Goal: Information Seeking & Learning: Learn about a topic

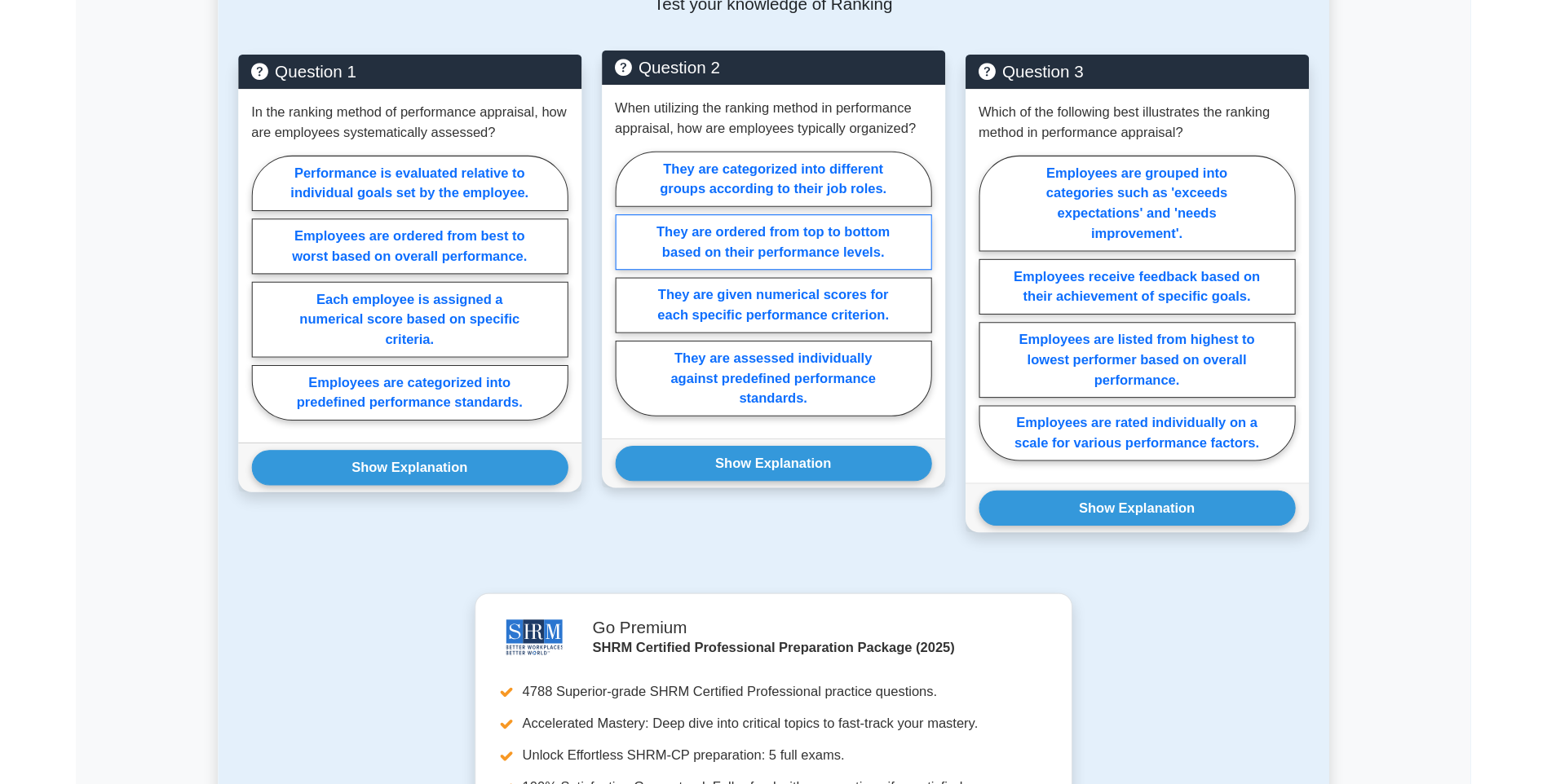
scroll to position [652, 0]
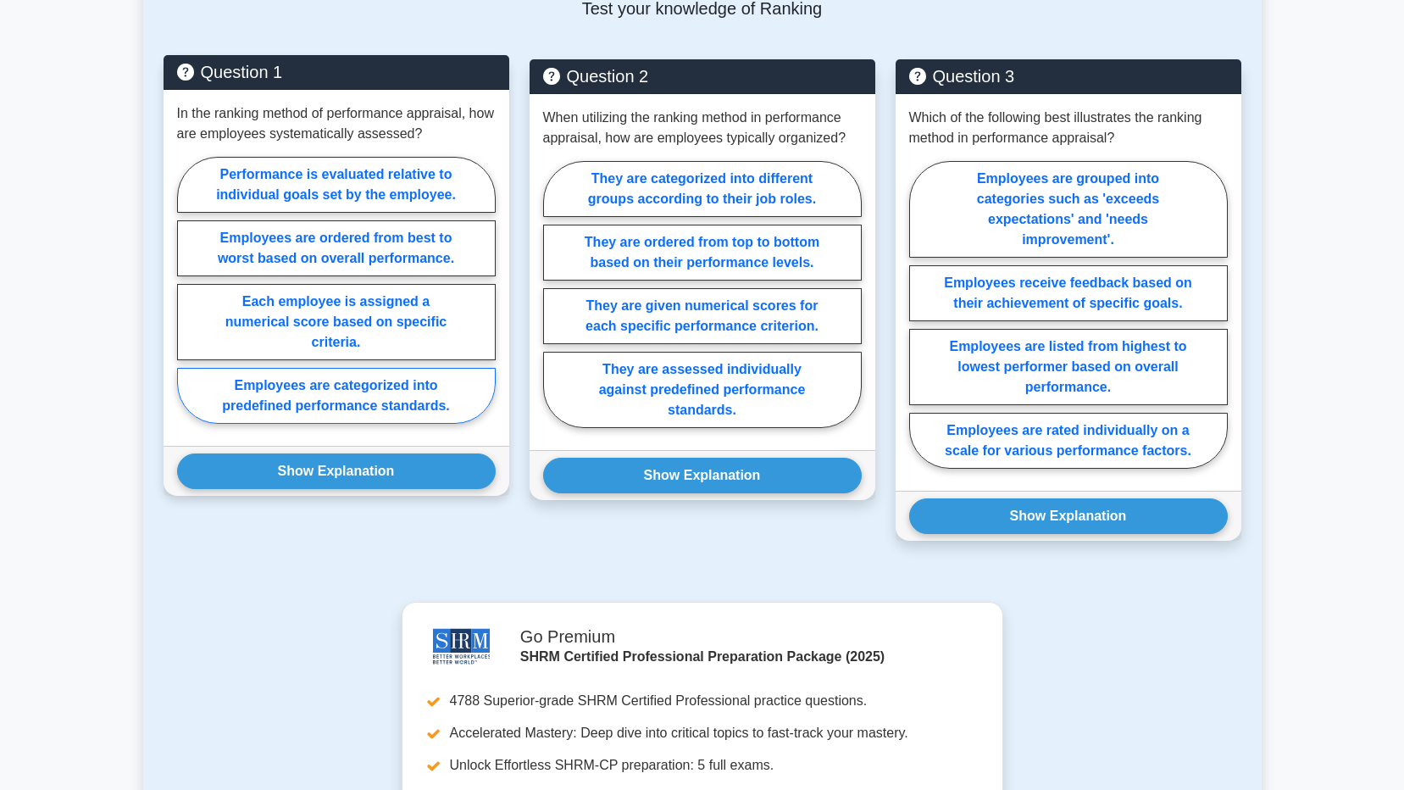
click at [395, 412] on label "Employees are categorized into predefined performance standards." at bounding box center [336, 396] width 319 height 56
click at [188, 301] on input "Employees are categorized into predefined performance standards." at bounding box center [182, 295] width 11 height 11
radio input "true"
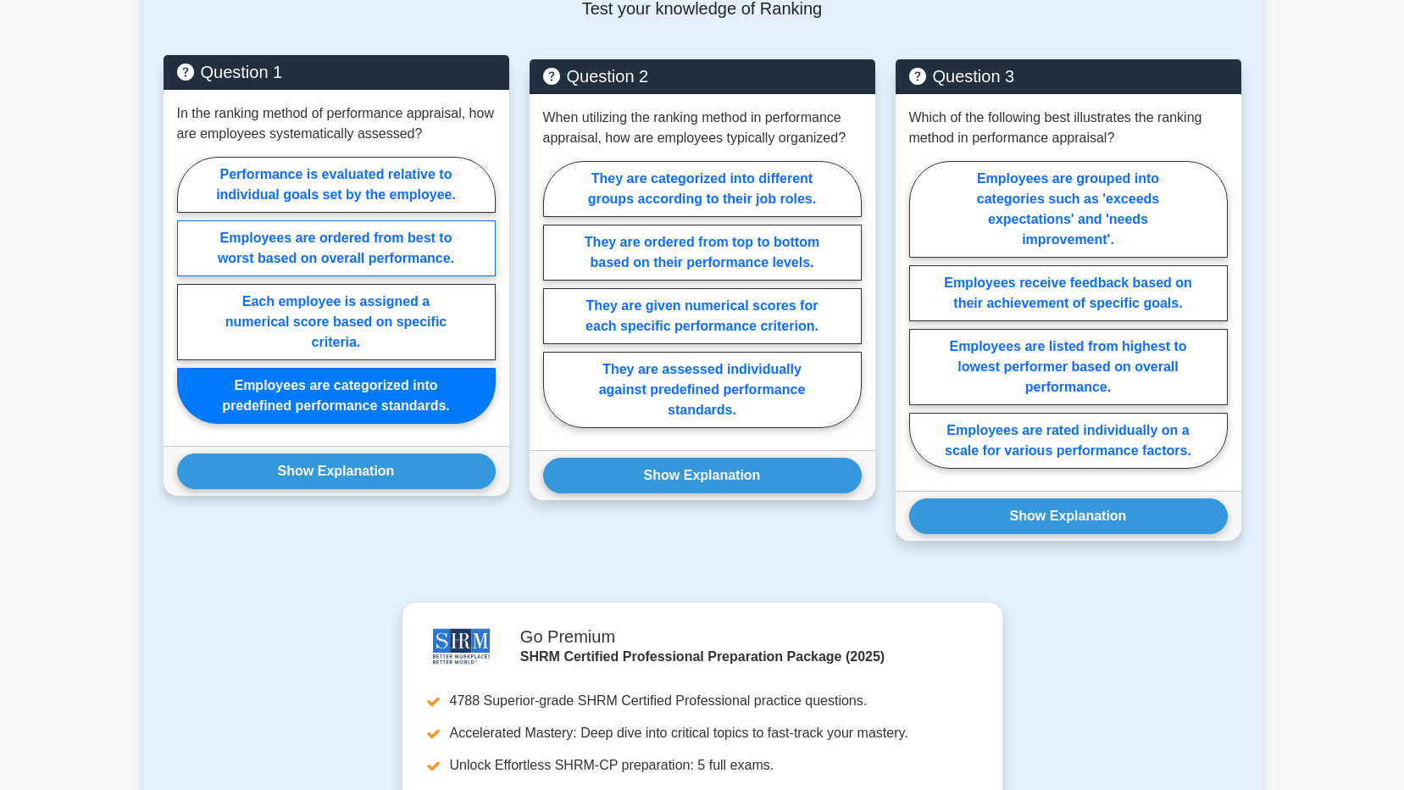
click at [436, 264] on label "Employees are ordered from best to worst based on overall performance." at bounding box center [336, 248] width 319 height 56
click at [188, 290] on input "Employees are ordered from best to worst based on overall performance." at bounding box center [182, 295] width 11 height 11
radio input "true"
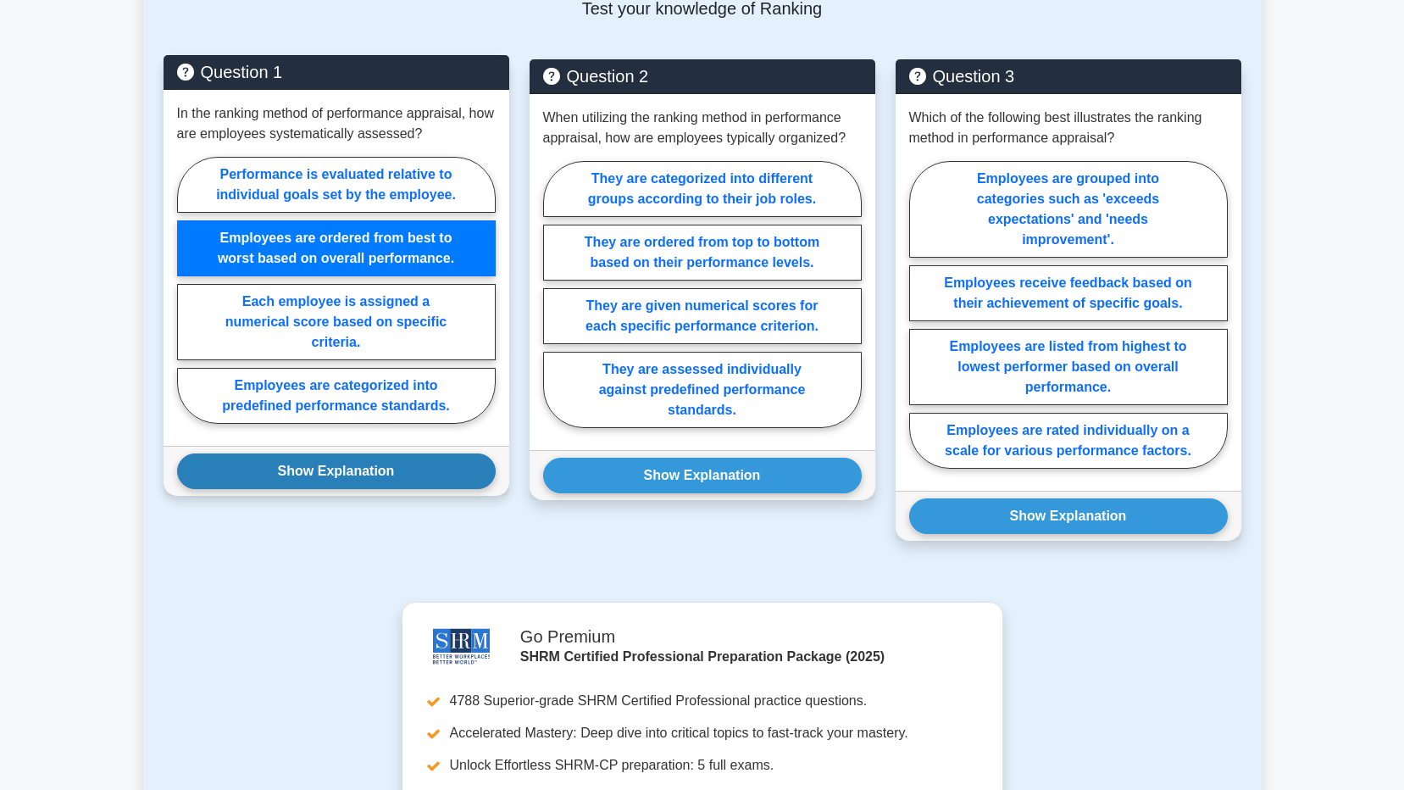
click at [400, 469] on button "Show Explanation" at bounding box center [336, 471] width 319 height 36
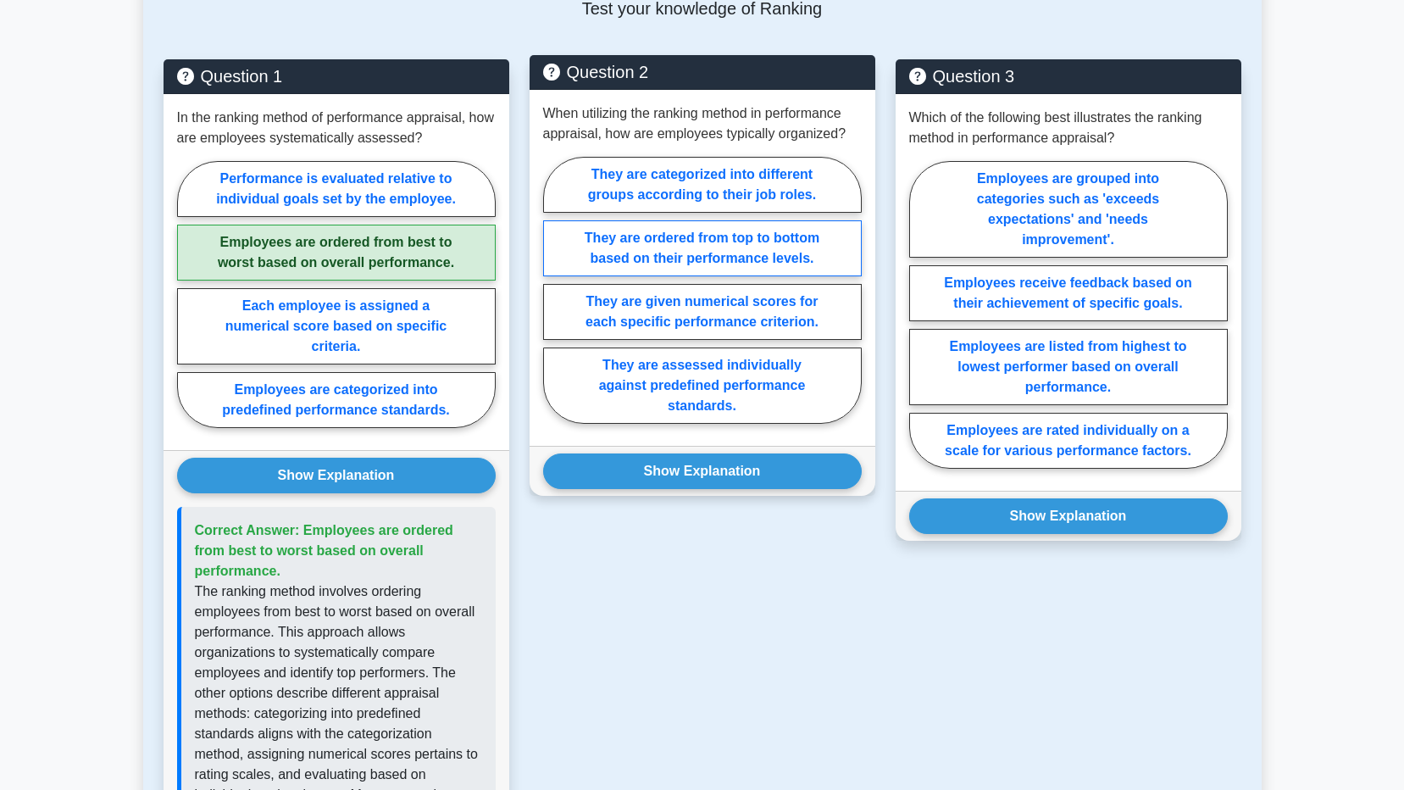
drag, startPoint x: 838, startPoint y: 246, endPoint x: 825, endPoint y: 253, distance: 15.6
click at [837, 245] on label "They are ordered from top to bottom based on their performance levels." at bounding box center [702, 248] width 319 height 56
click at [554, 290] on input "They are ordered from top to bottom based on their performance levels." at bounding box center [548, 295] width 11 height 11
radio input "true"
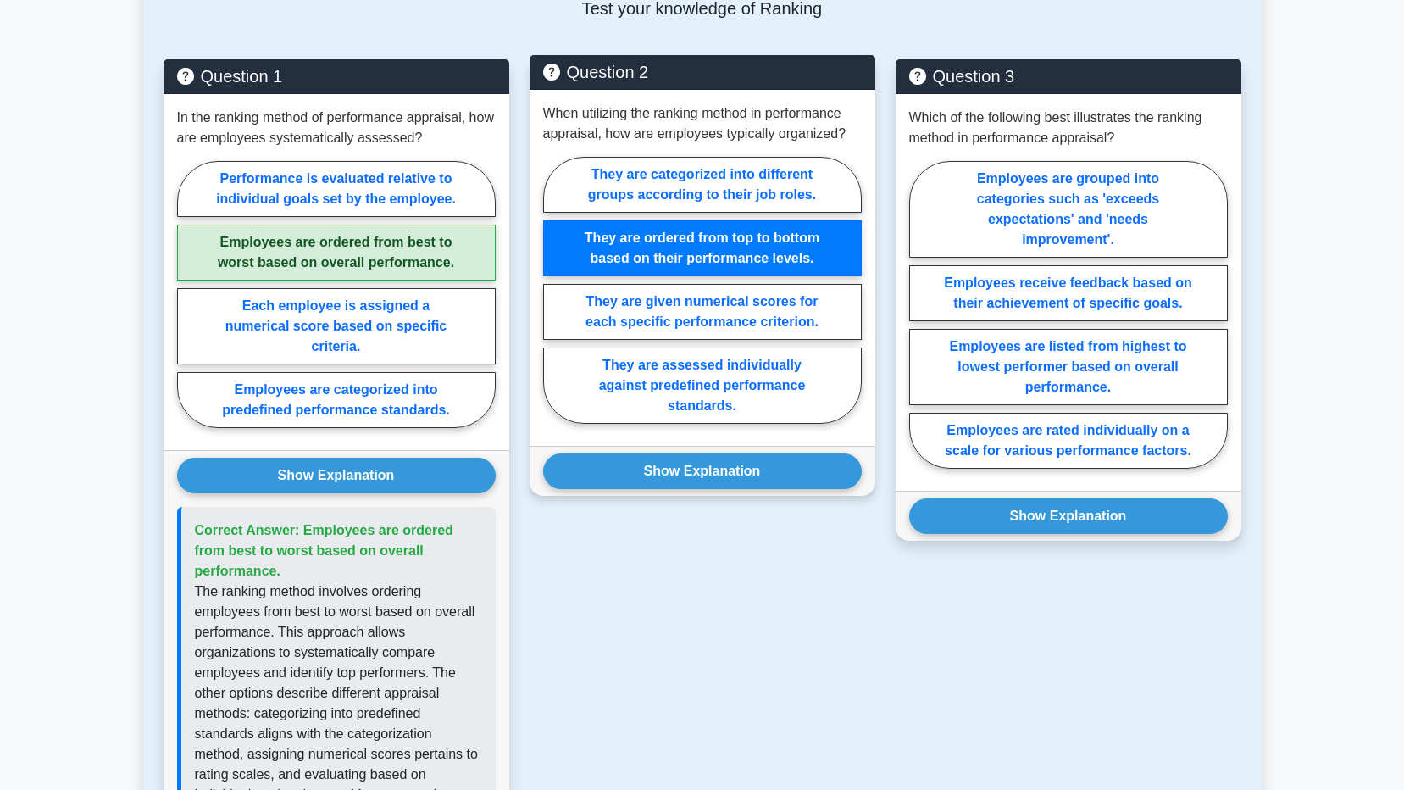
drag, startPoint x: 826, startPoint y: 465, endPoint x: 811, endPoint y: 428, distance: 40.0
click at [824, 462] on button "Show Explanation" at bounding box center [702, 471] width 319 height 36
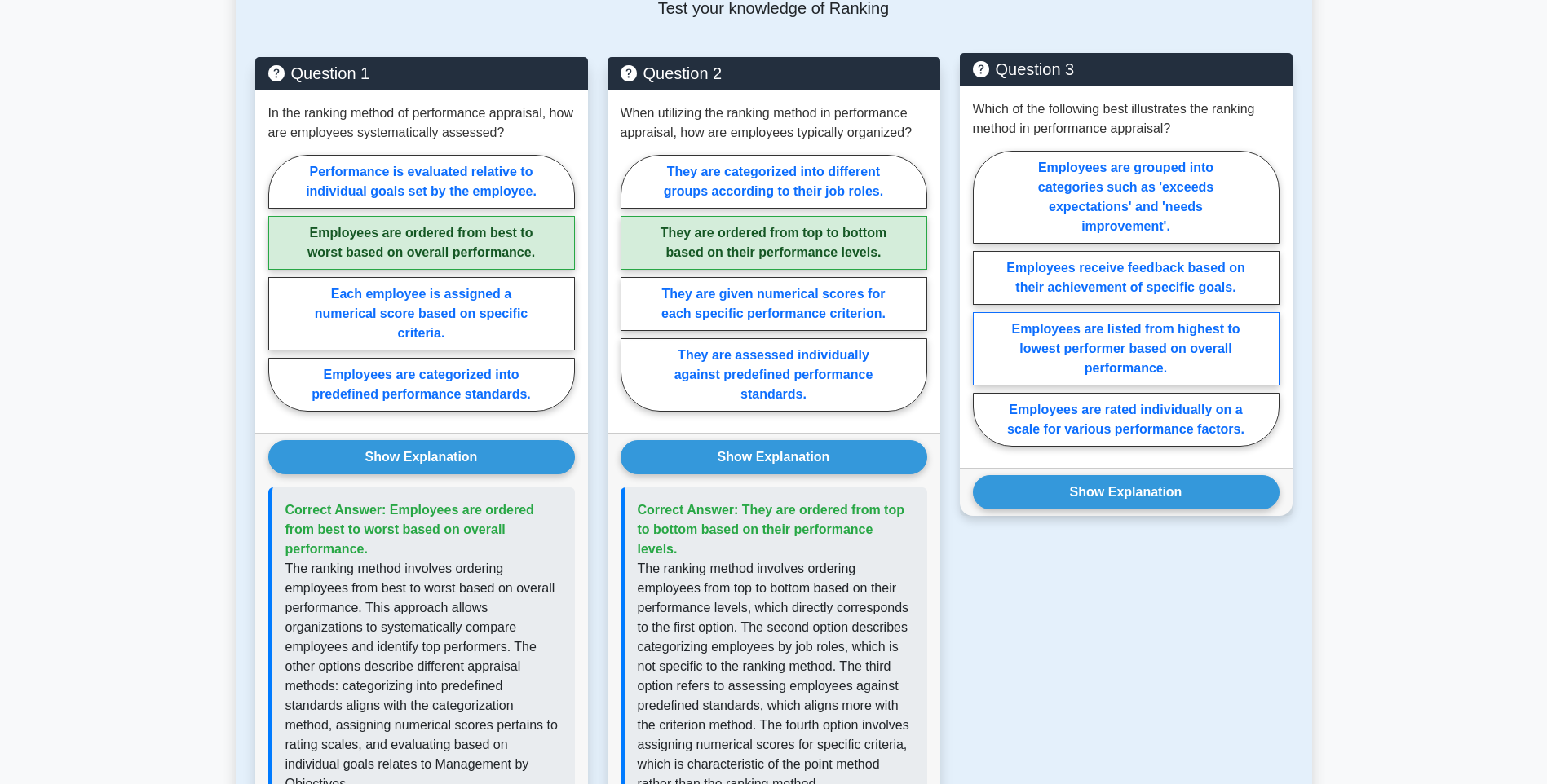
click at [1243, 380] on label "Employees are listed from highest to lowest performer based on overall performa…" at bounding box center [1126, 349] width 307 height 73
click at [983, 309] on input "Employees are listed from highest to lowest performer based on overall performa…" at bounding box center [977, 303] width 11 height 11
radio input "true"
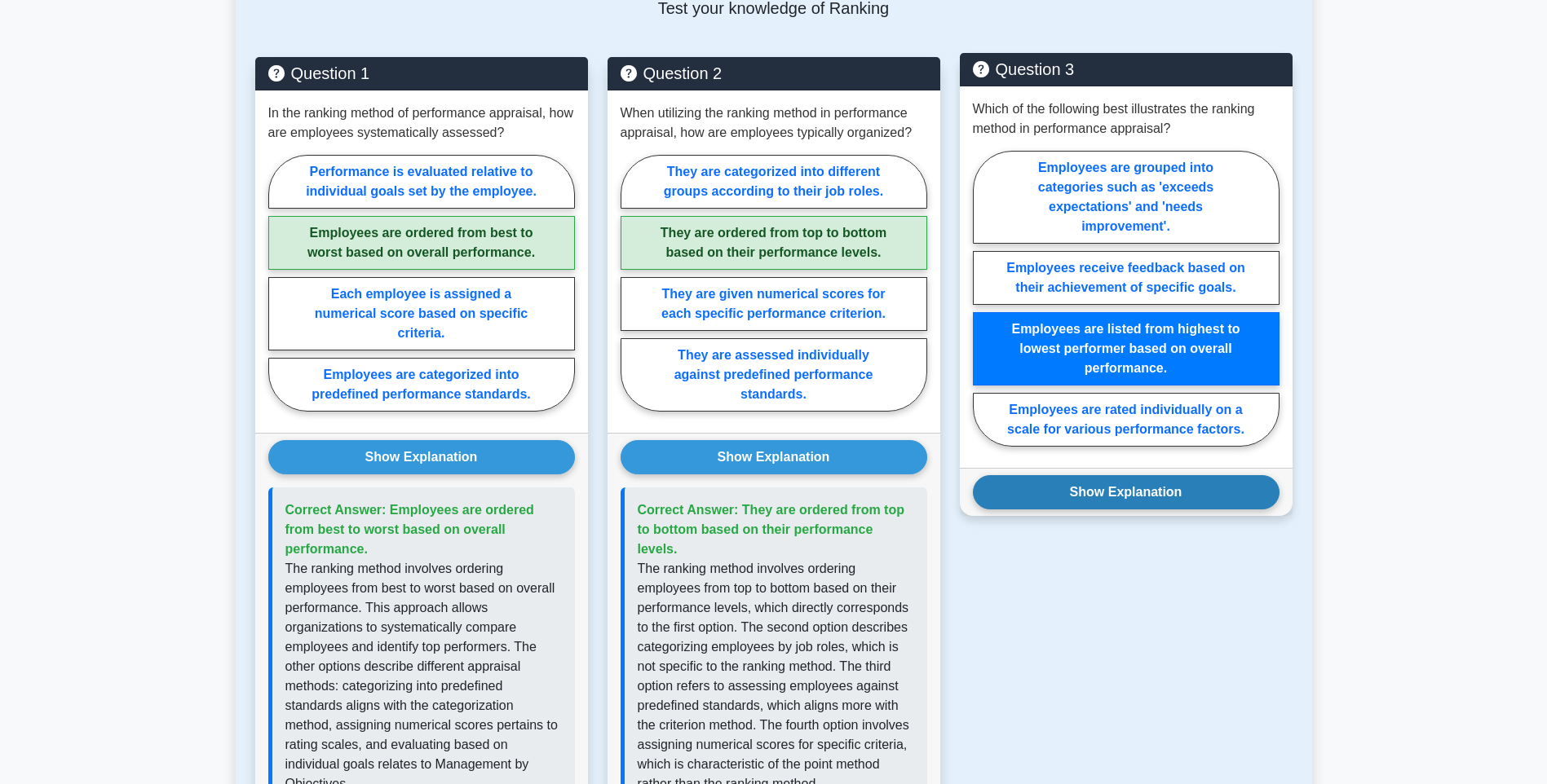
click at [1226, 486] on button "Show Explanation" at bounding box center [1126, 493] width 307 height 35
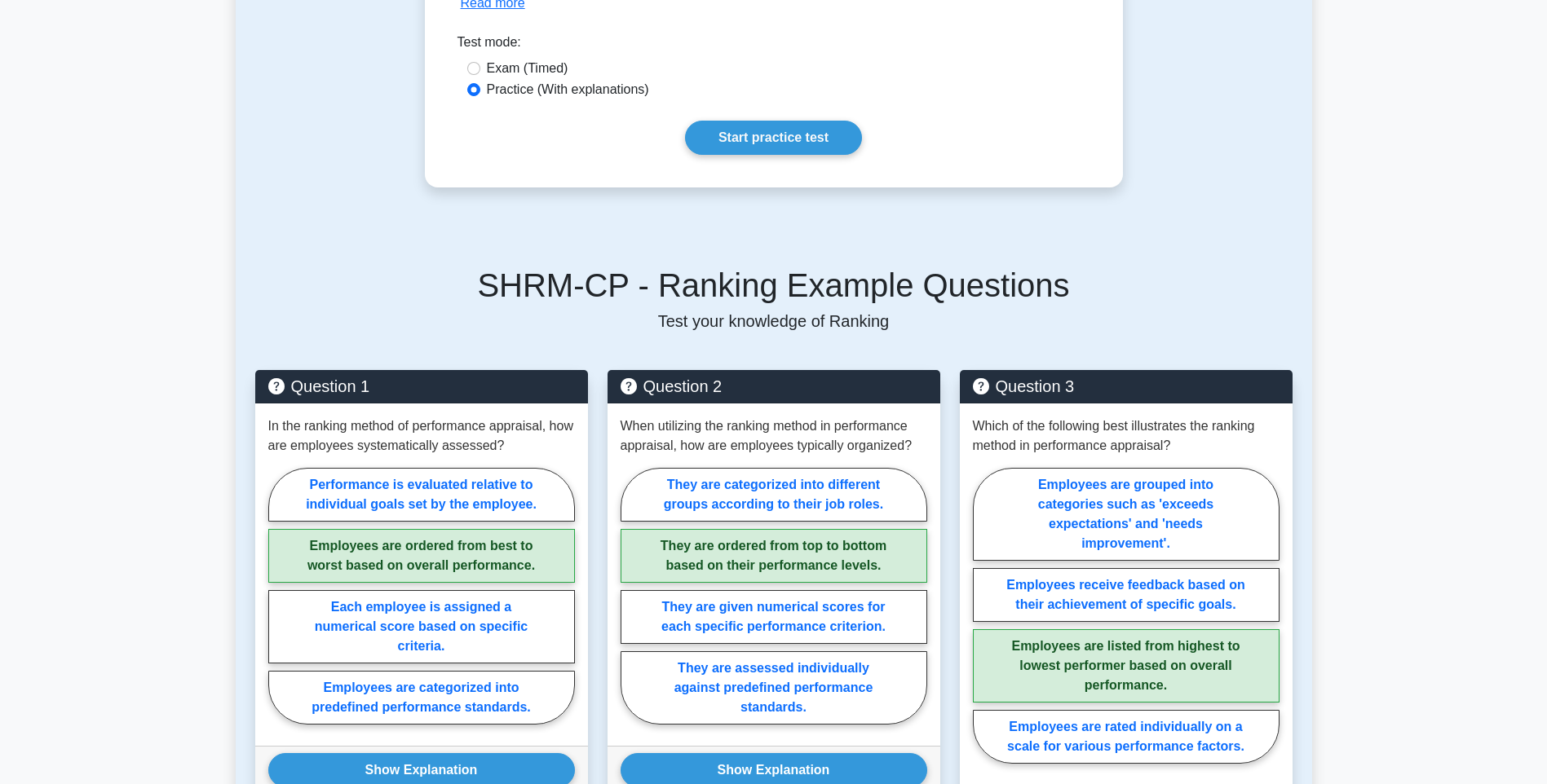
scroll to position [244, 0]
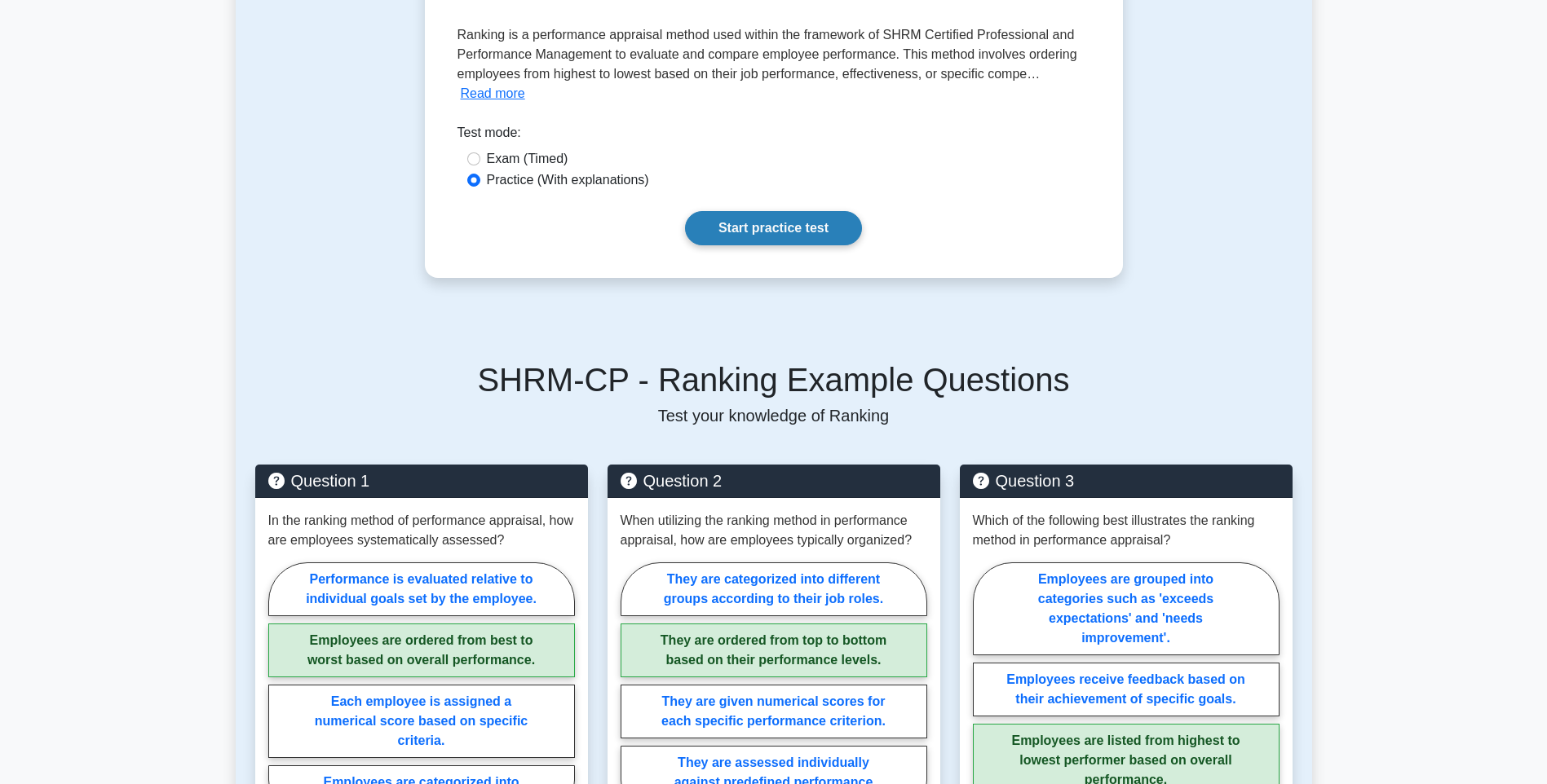
click at [786, 239] on link "Start practice test" at bounding box center [774, 229] width 177 height 35
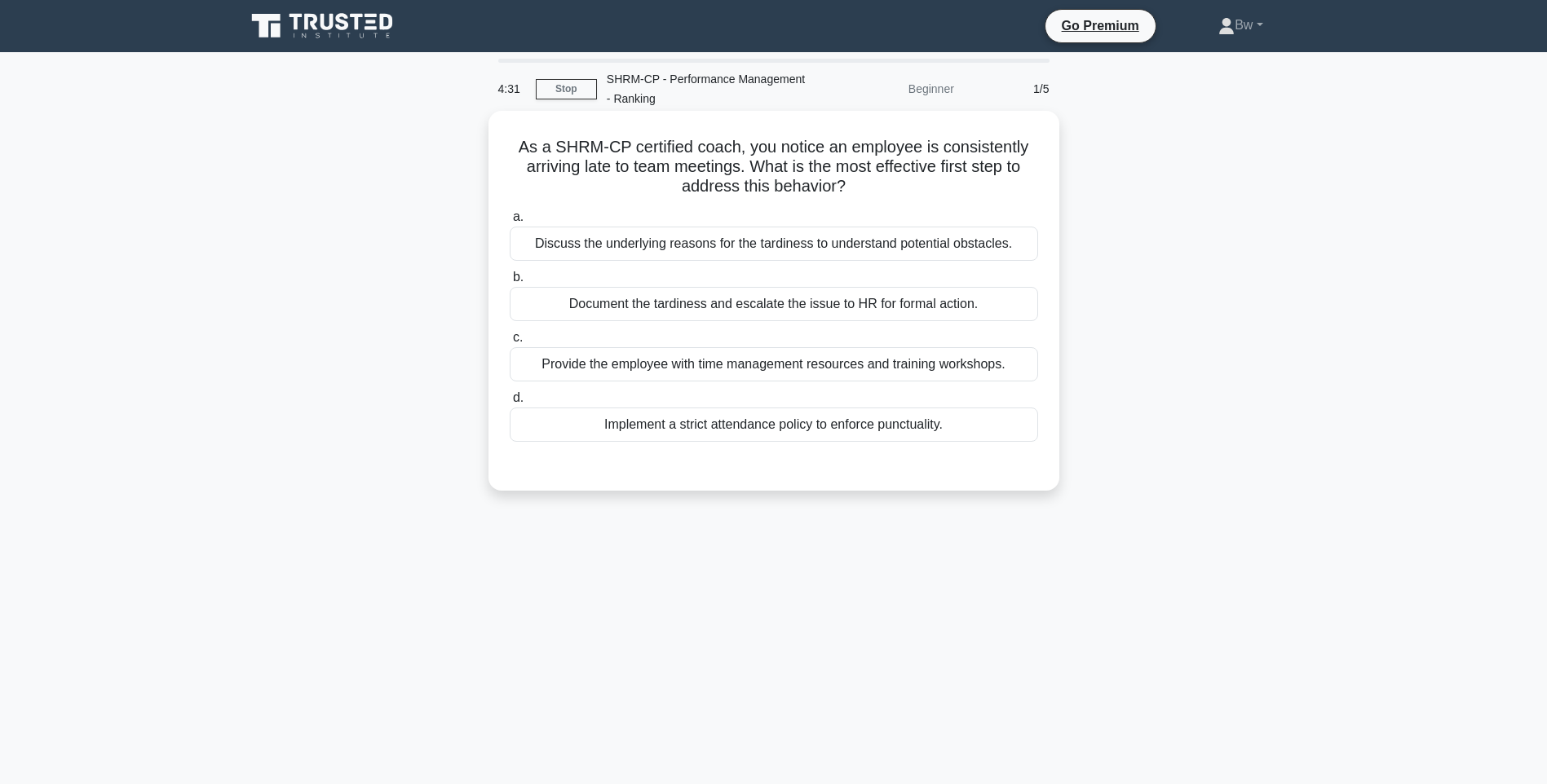
click at [695, 241] on div "Discuss the underlying reasons for the tardiness to understand potential obstac…" at bounding box center [774, 244] width 528 height 35
click at [510, 222] on input "a. Discuss the underlying reasons for the tardiness to understand potential obs…" at bounding box center [510, 216] width 0 height 11
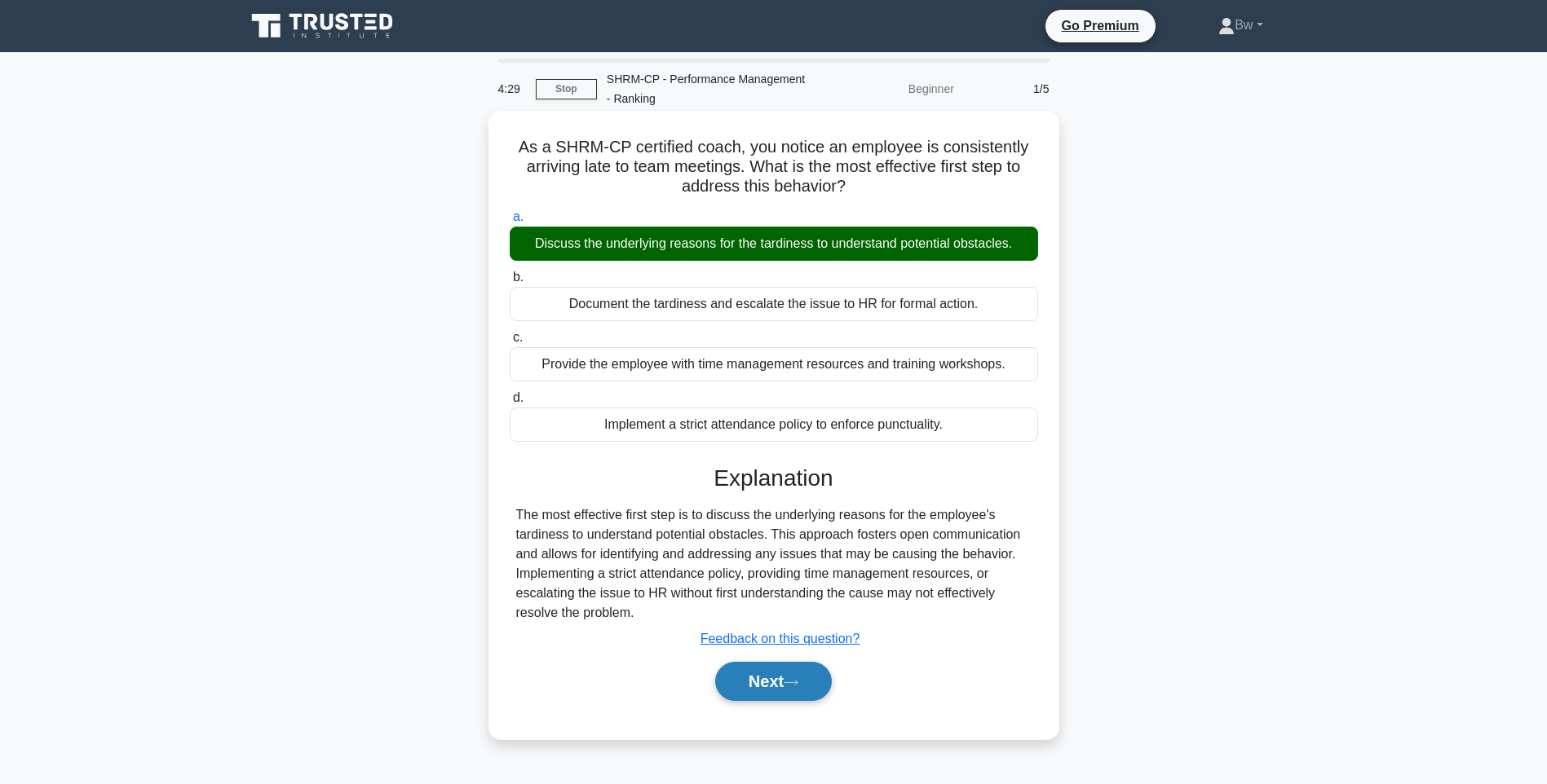
click at [770, 692] on button "Next" at bounding box center [773, 681] width 116 height 39
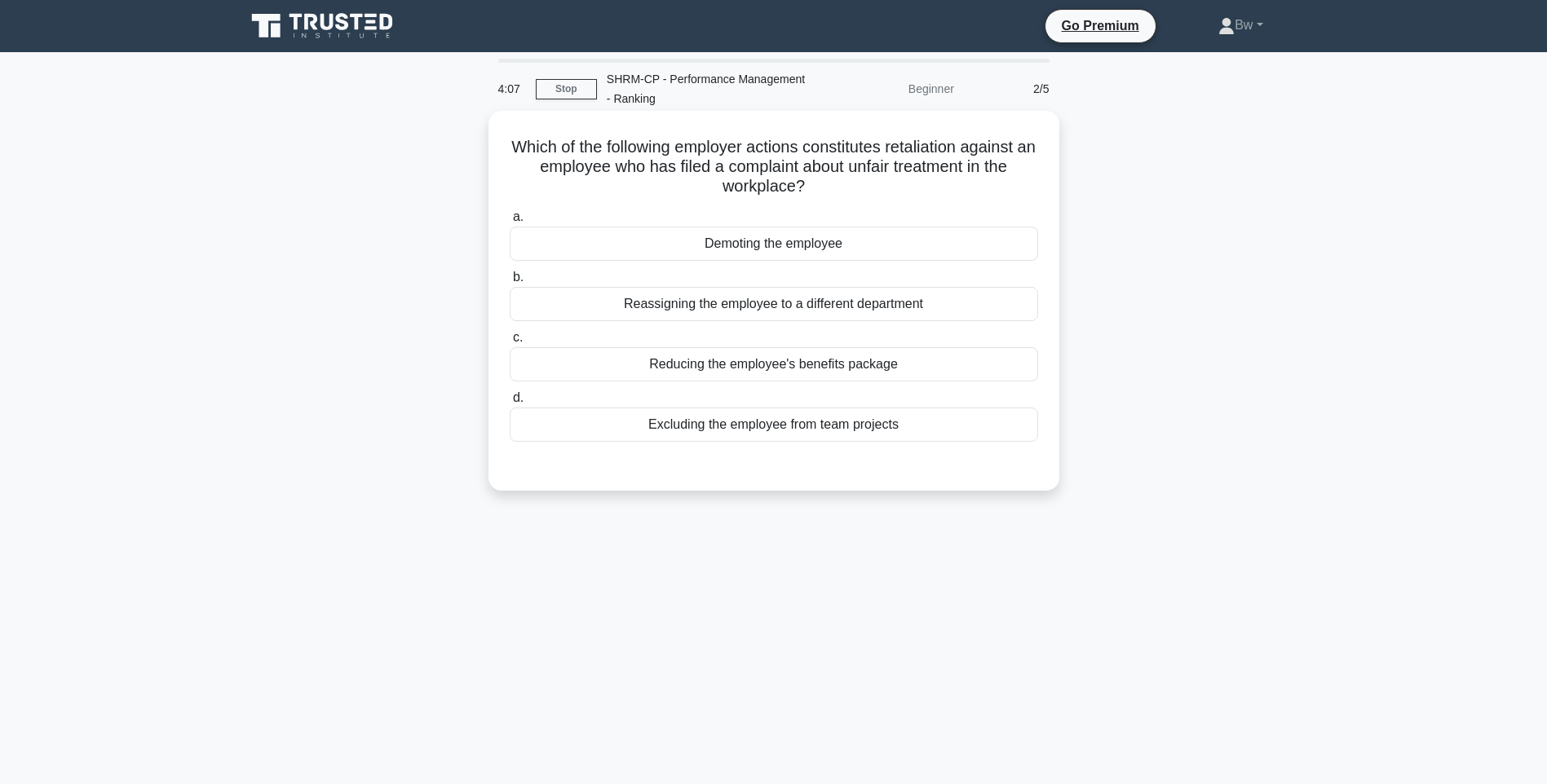
click at [730, 246] on div "Demoting the employee" at bounding box center [774, 244] width 528 height 35
click at [510, 222] on input "a. Demoting the employee" at bounding box center [510, 216] width 0 height 11
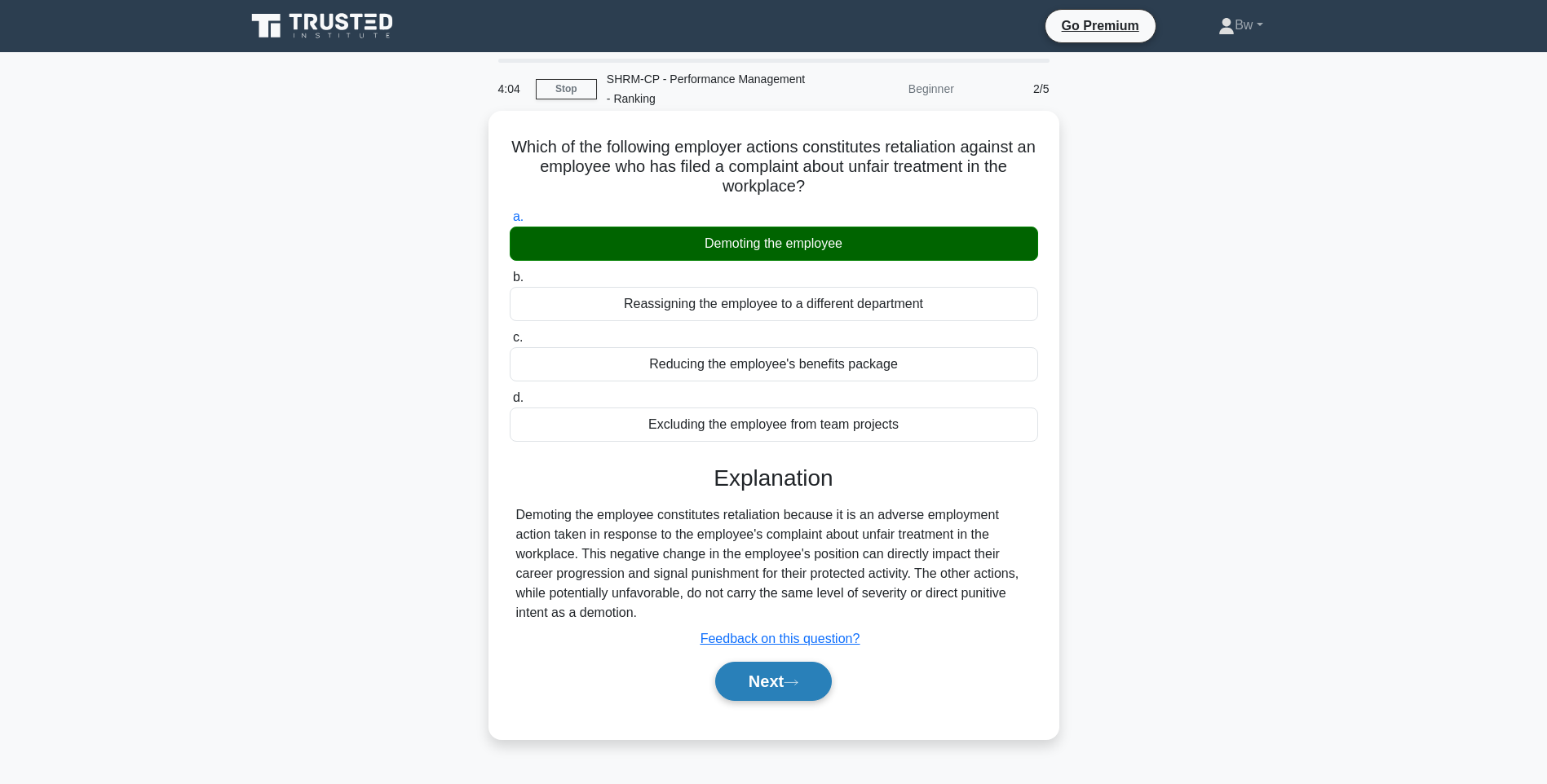
click at [766, 690] on button "Next" at bounding box center [773, 681] width 116 height 39
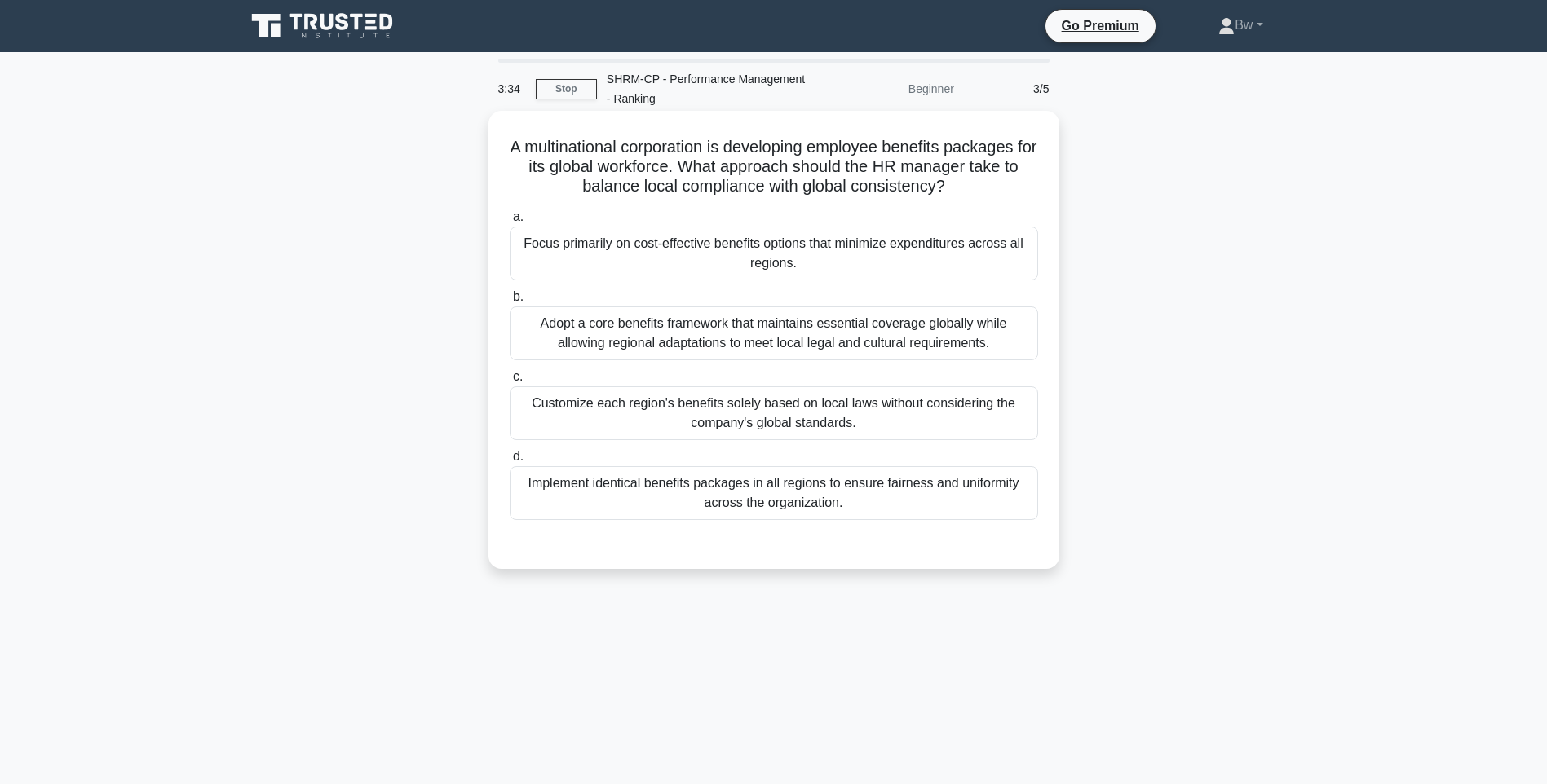
click at [672, 338] on div "Adopt a core benefits framework that maintains essential coverage globally whil…" at bounding box center [774, 334] width 528 height 54
click at [510, 302] on input "b. Adopt a core benefits framework that maintains essential coverage globally w…" at bounding box center [510, 296] width 0 height 11
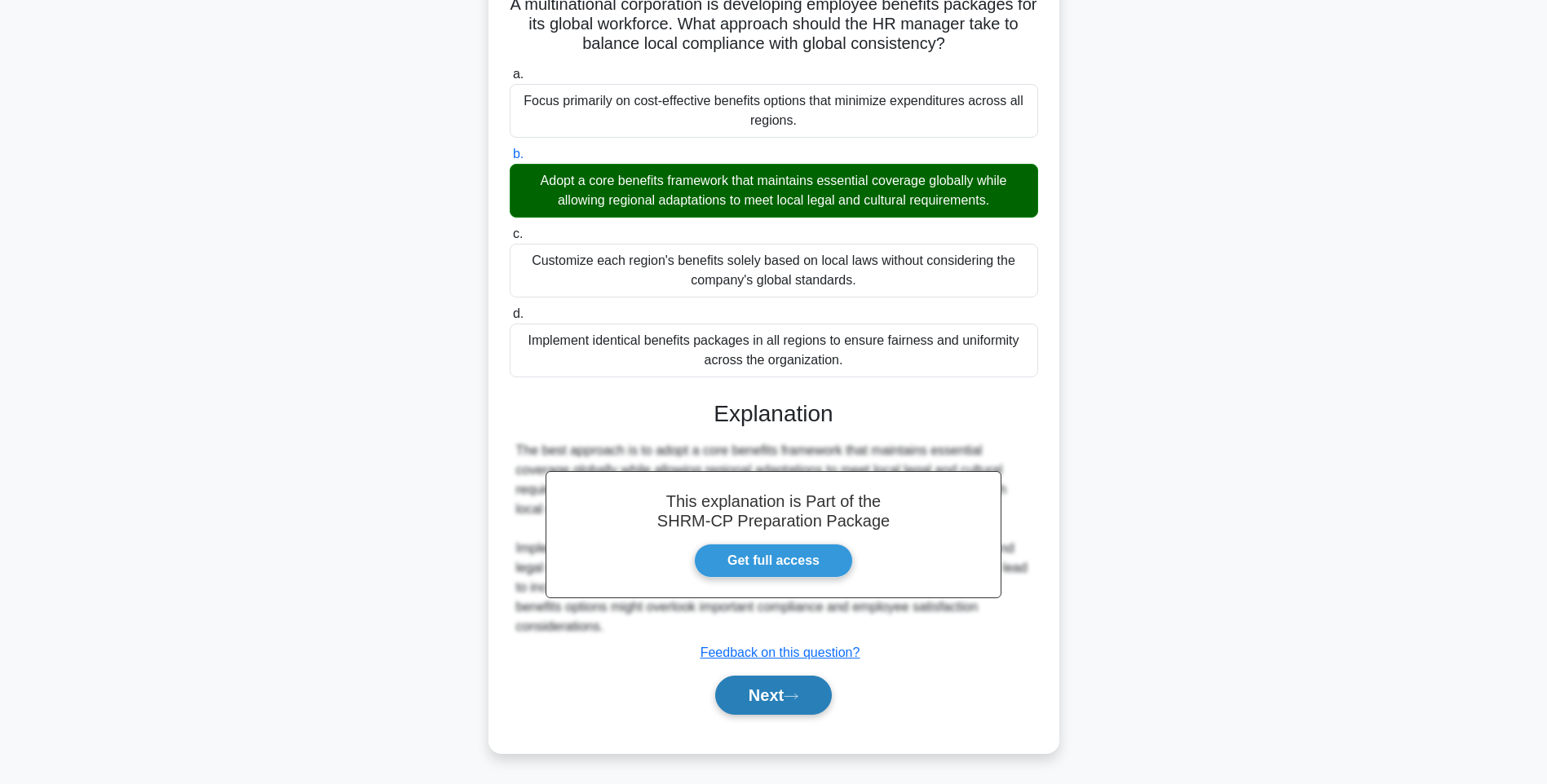
click at [822, 708] on button "Next" at bounding box center [773, 695] width 116 height 39
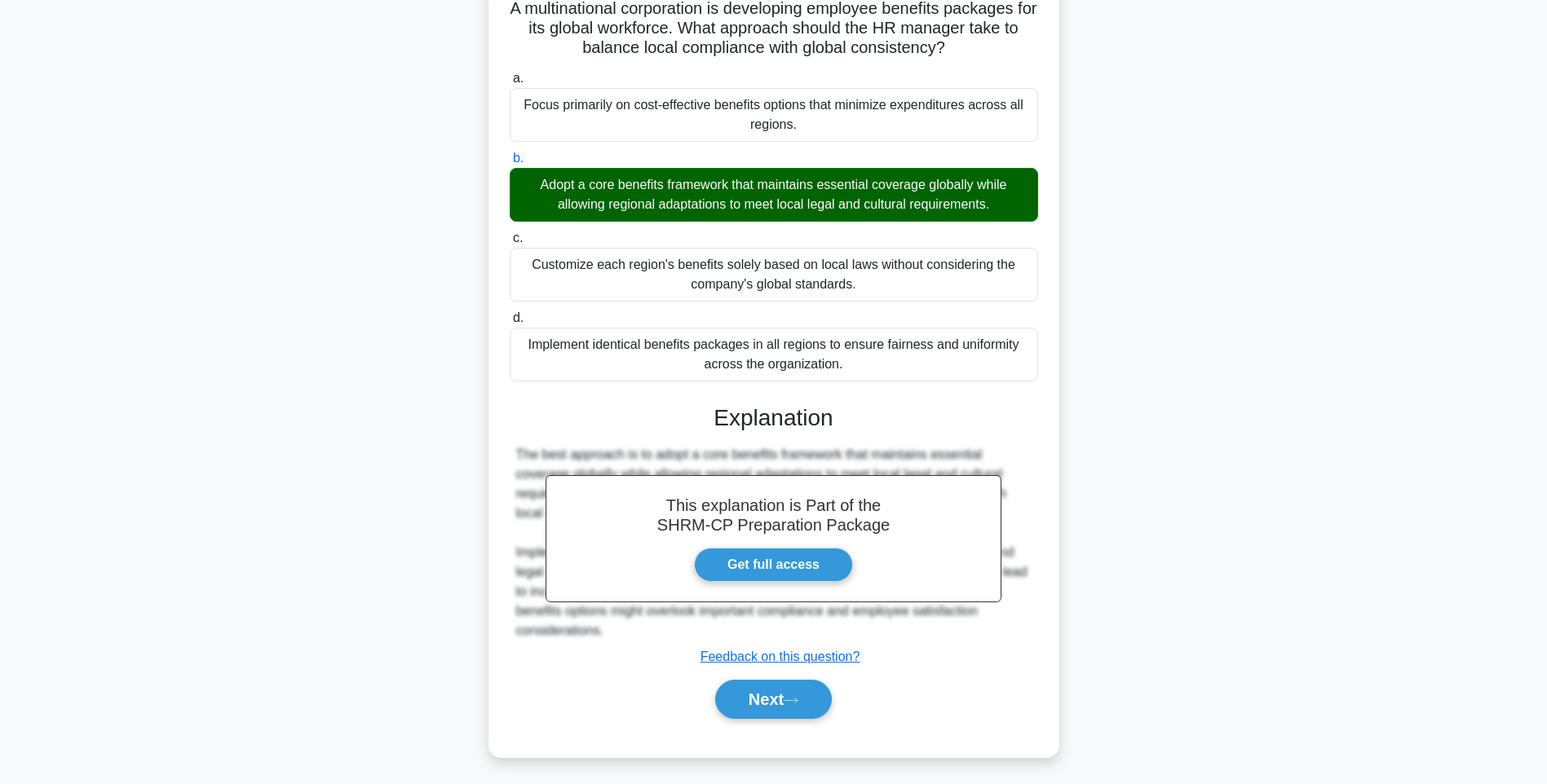
scroll to position [96, 0]
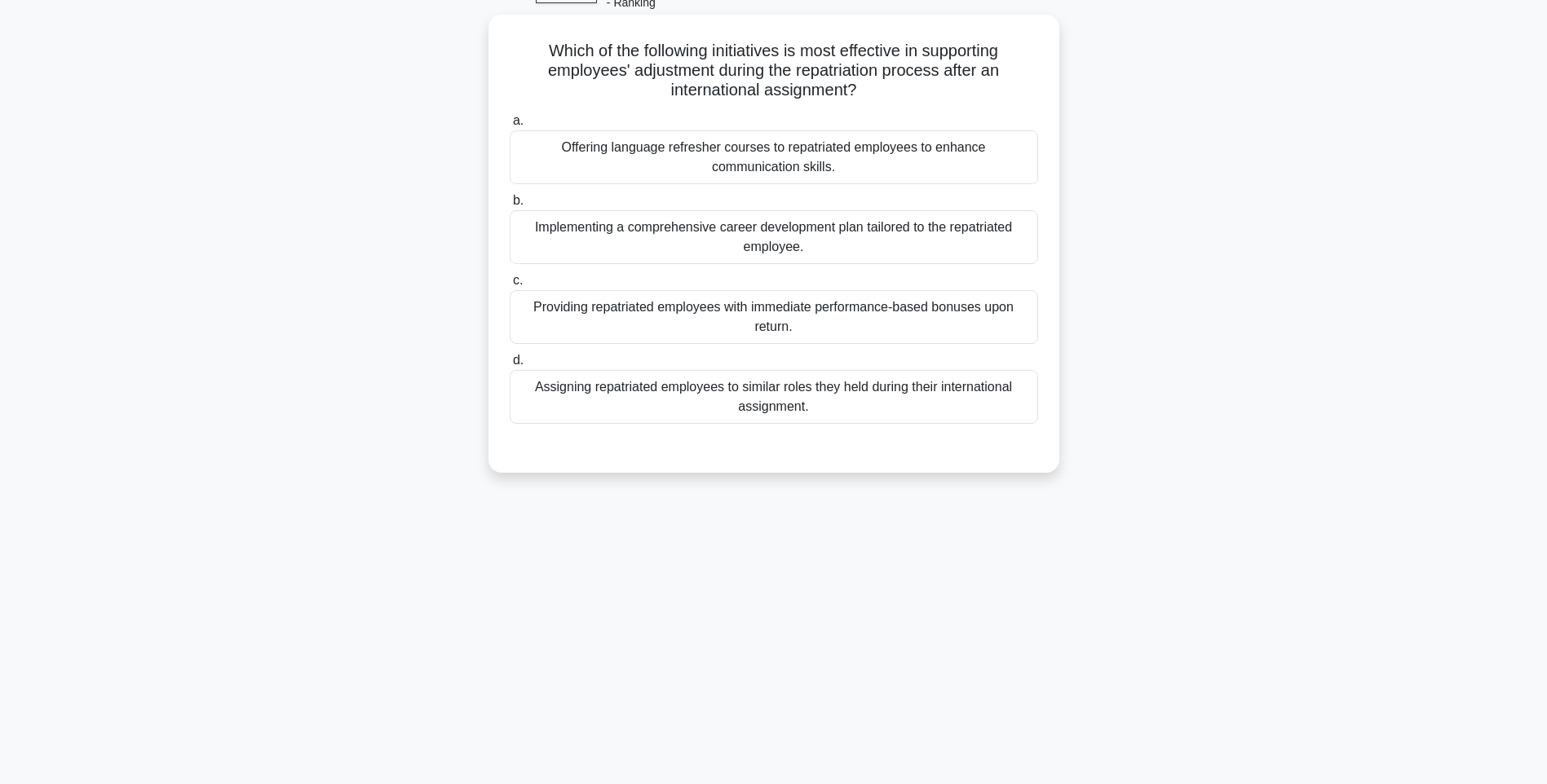
click at [802, 255] on div "Implementing a comprehensive career development plan tailored to the repatriate…" at bounding box center [774, 238] width 528 height 54
click at [510, 206] on input "b. Implementing a comprehensive career development plan tailored to the repatri…" at bounding box center [510, 200] width 0 height 11
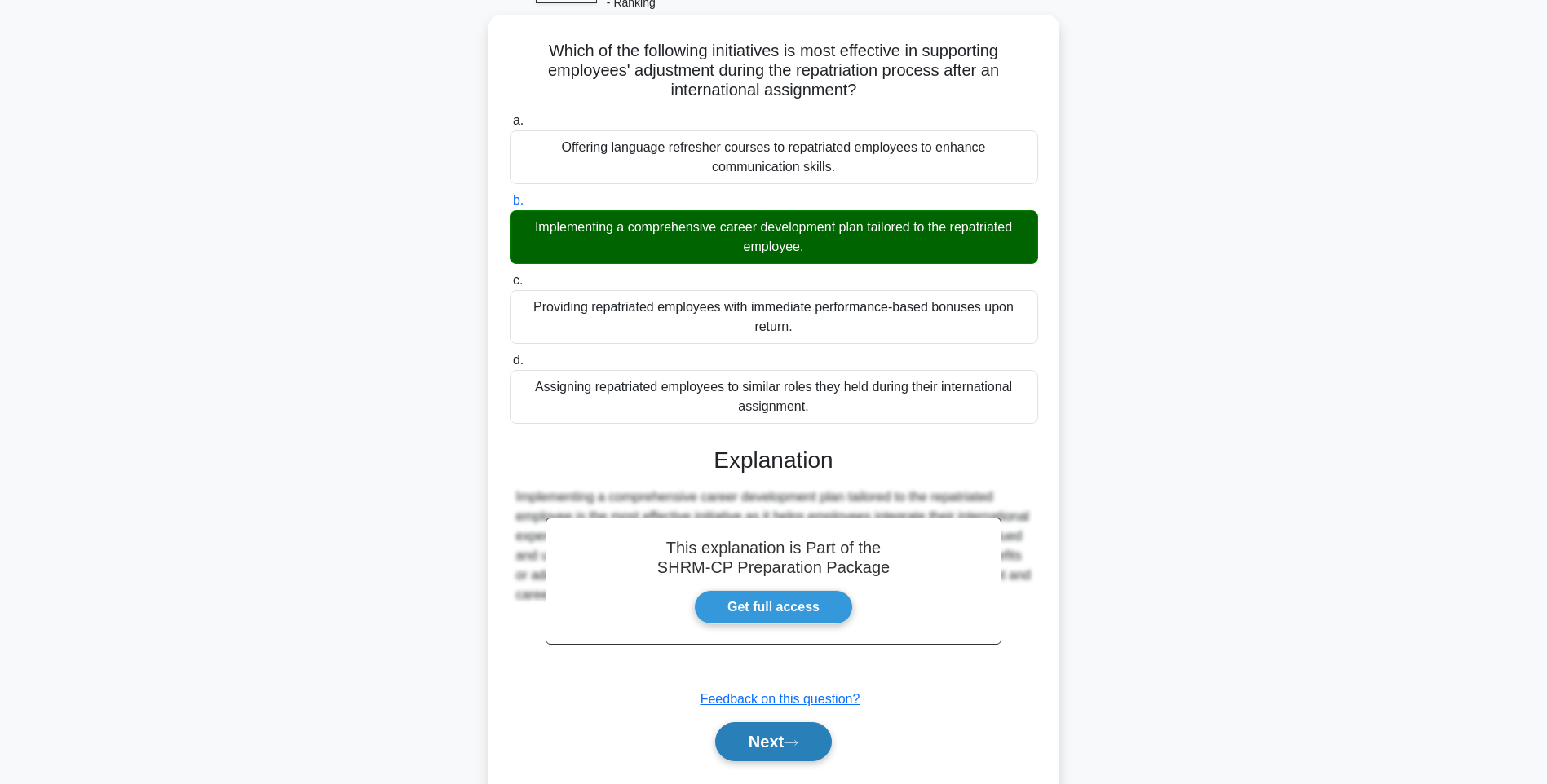
click at [777, 750] on button "Next" at bounding box center [773, 742] width 116 height 39
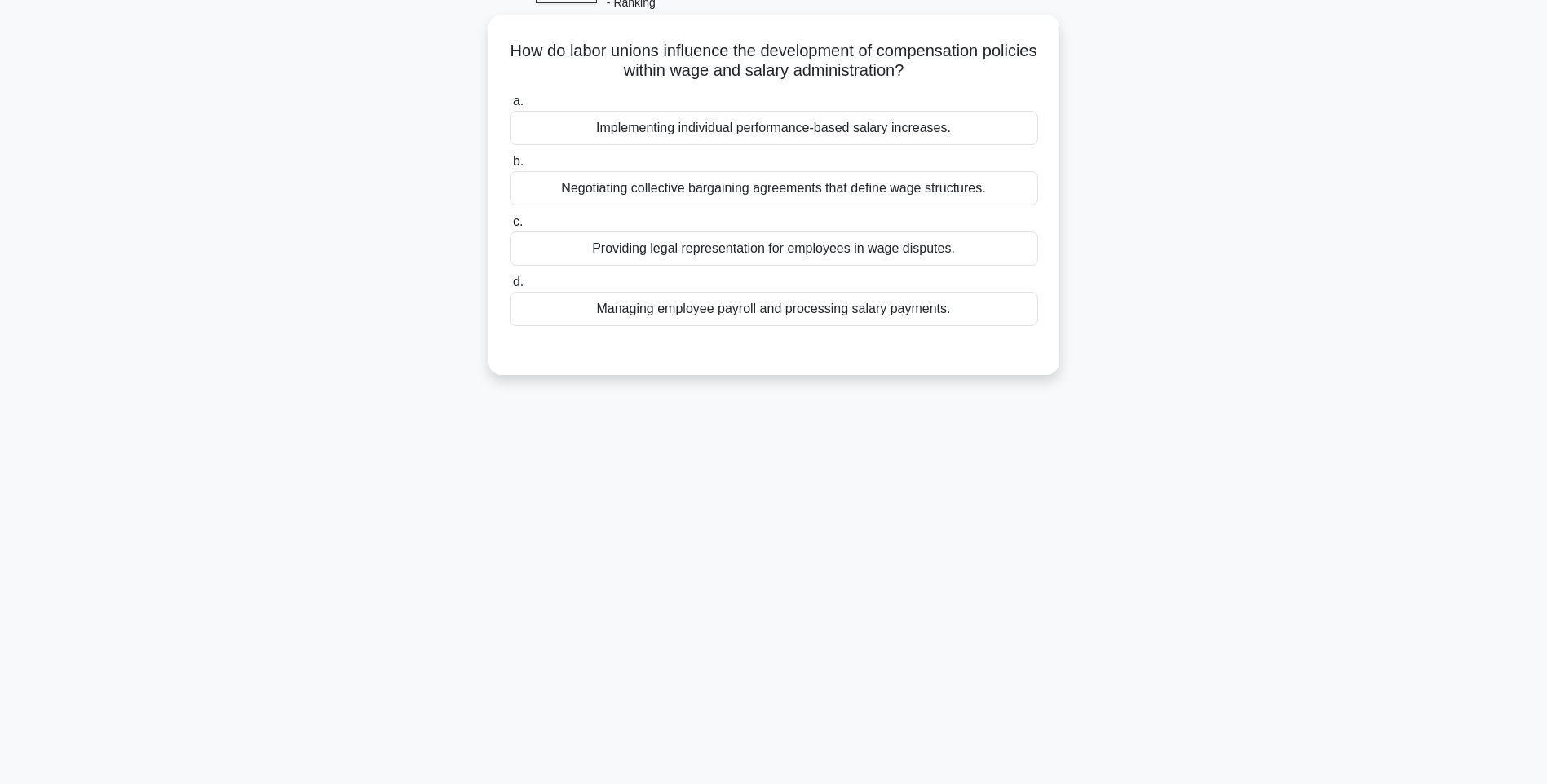
click at [695, 185] on div "Negotiating collective bargaining agreements that define wage structures." at bounding box center [774, 189] width 528 height 35
click at [510, 167] on input "b. Negotiating collective bargaining agreements that define wage structures." at bounding box center [510, 162] width 0 height 11
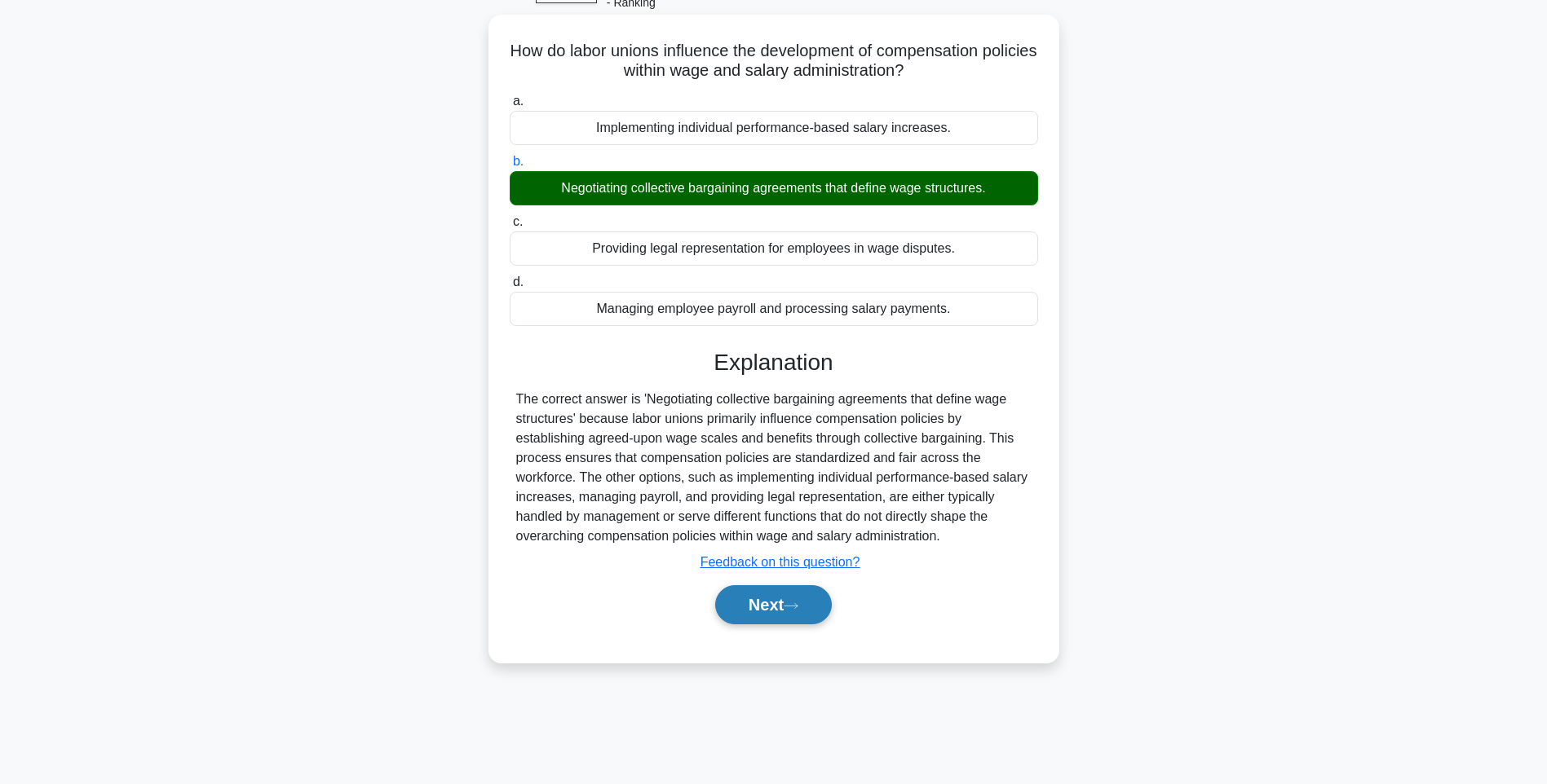
click at [774, 606] on button "Next" at bounding box center [773, 605] width 116 height 39
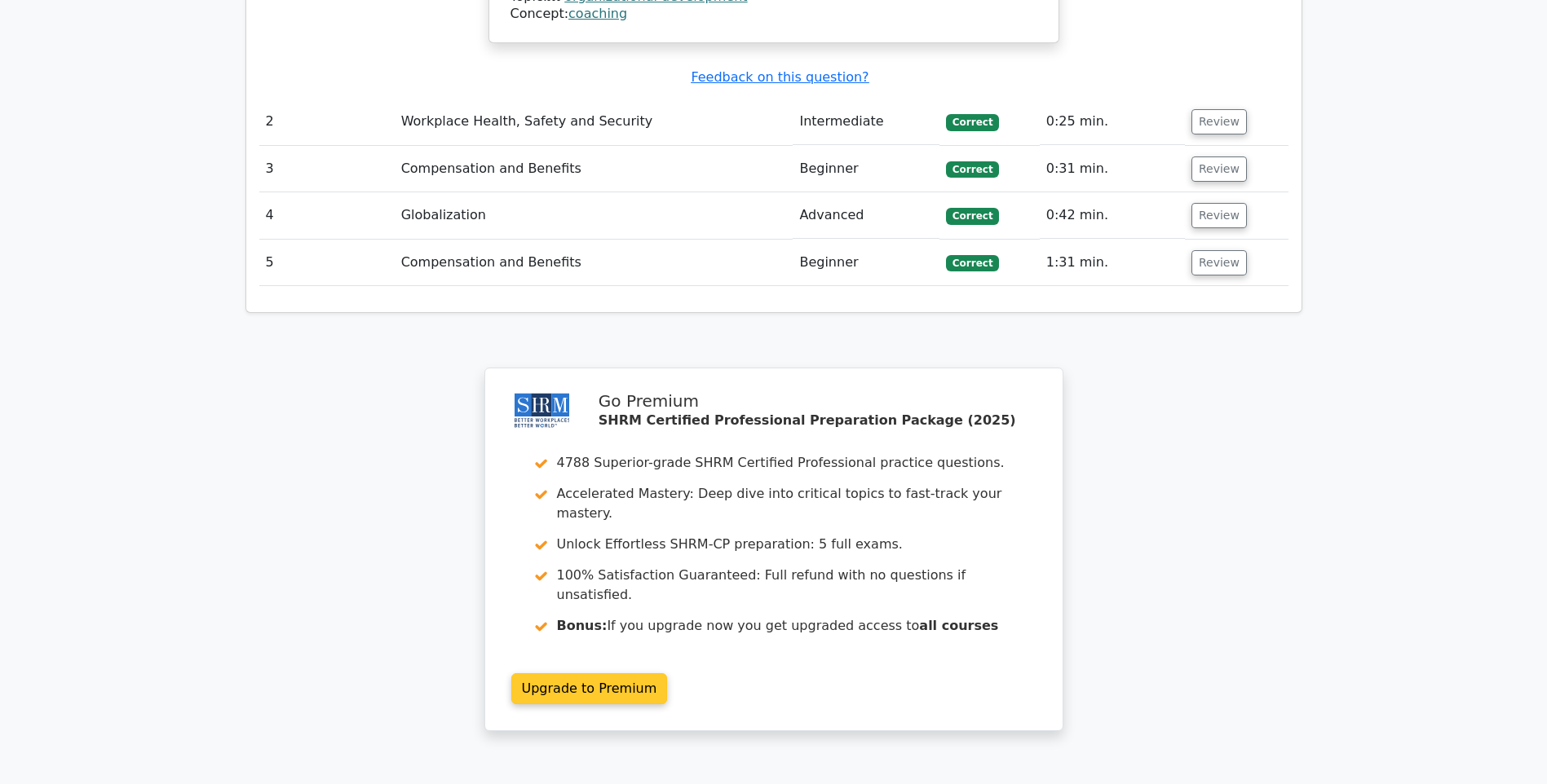
scroll to position [1972, 0]
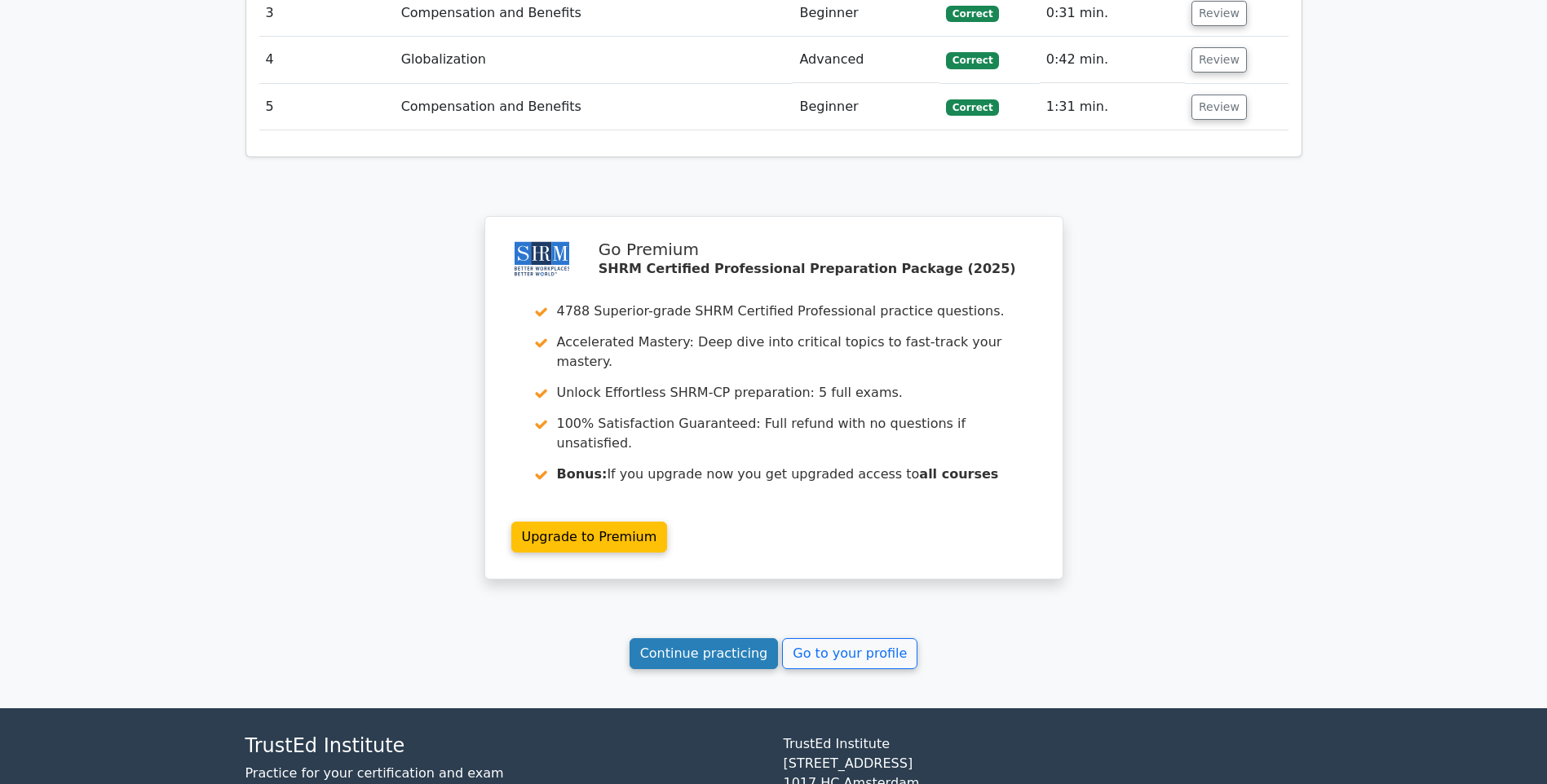
click at [734, 639] on link "Continue practicing" at bounding box center [703, 654] width 149 height 31
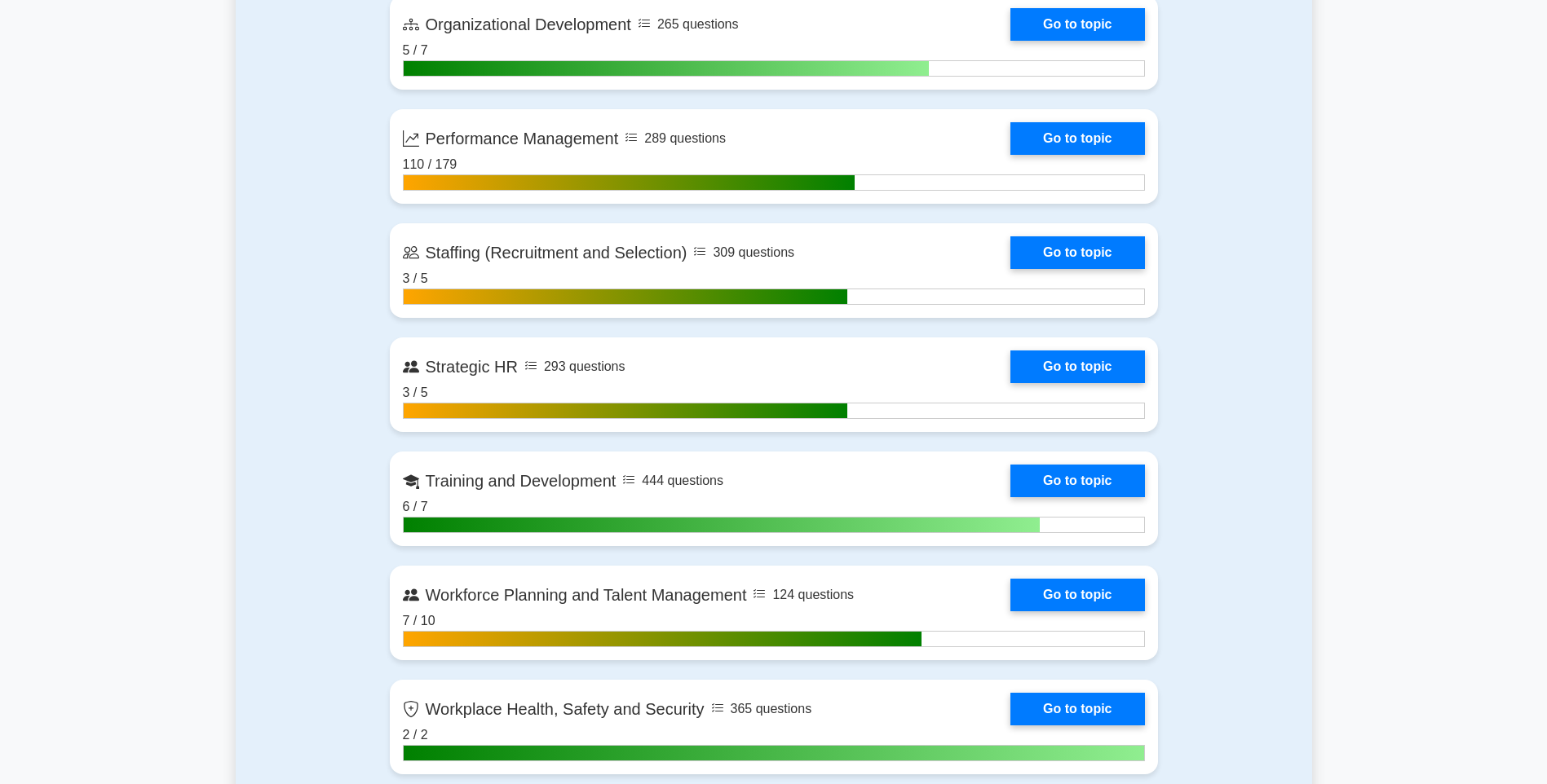
scroll to position [2195, 0]
